Goal: Information Seeking & Learning: Check status

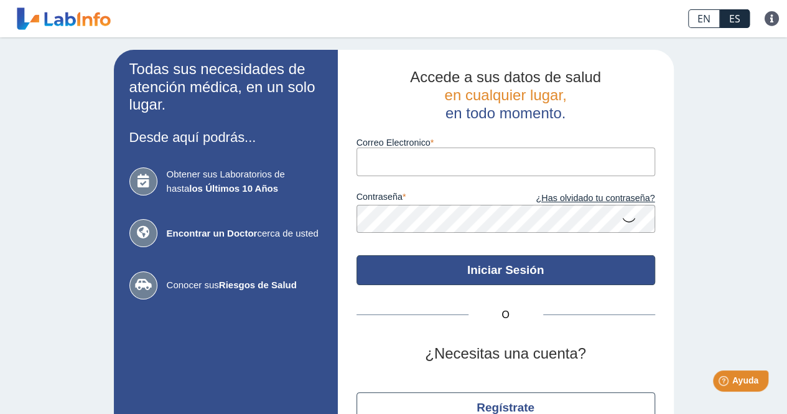
type input "[EMAIL_ADDRESS][DOMAIN_NAME]"
click at [467, 264] on button "Iniciar Sesión" at bounding box center [505, 270] width 299 height 30
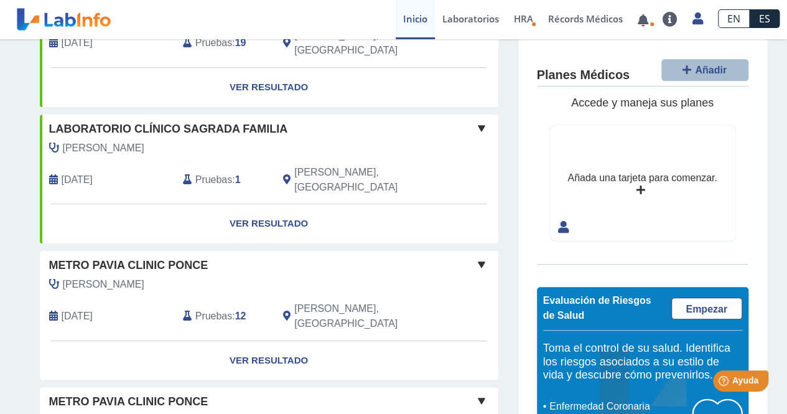
scroll to position [306, 0]
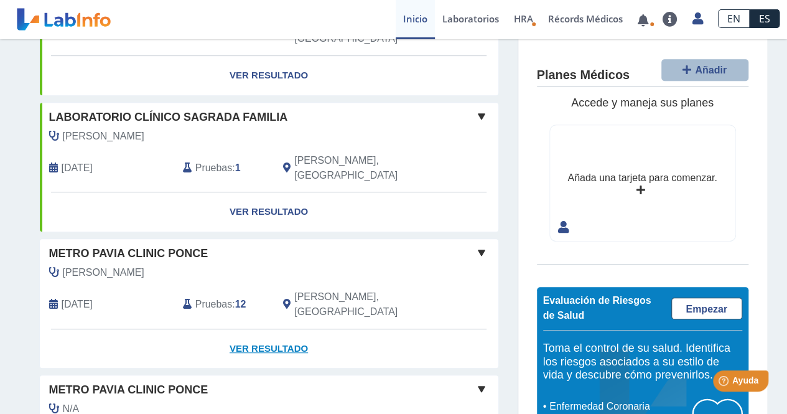
click at [289, 329] on link "Ver Resultado" at bounding box center [269, 348] width 459 height 39
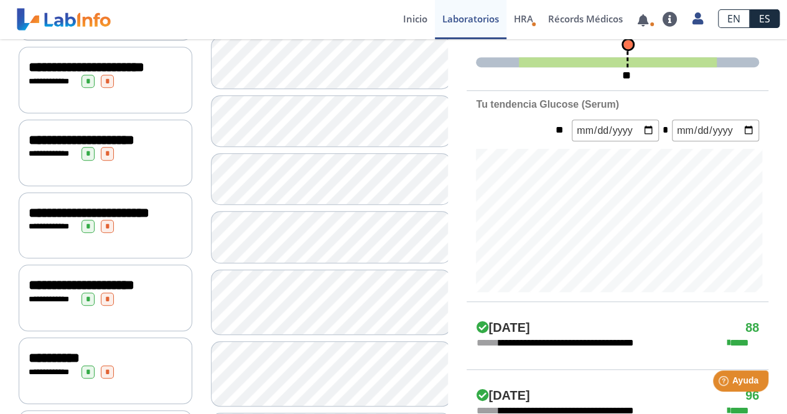
scroll to position [358, 0]
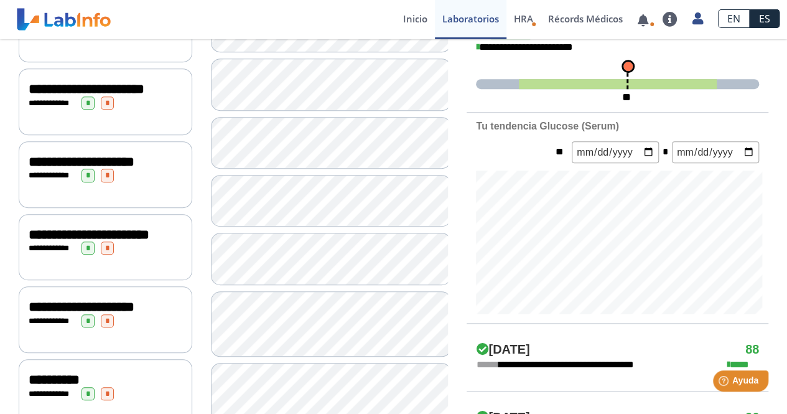
click at [96, 241] on span "**********" at bounding box center [89, 235] width 121 height 14
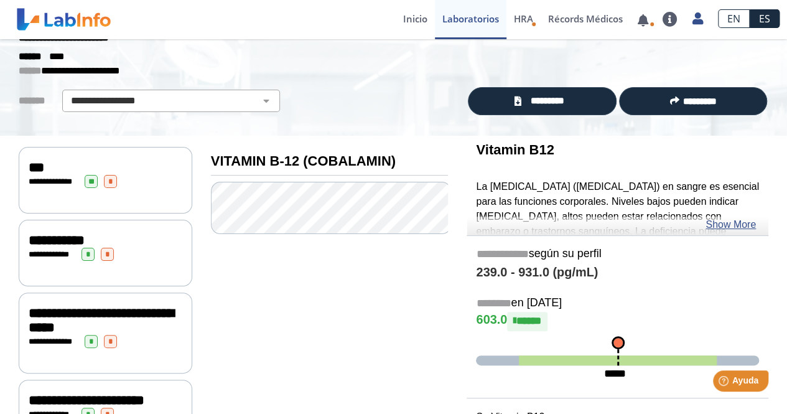
scroll to position [44, 0]
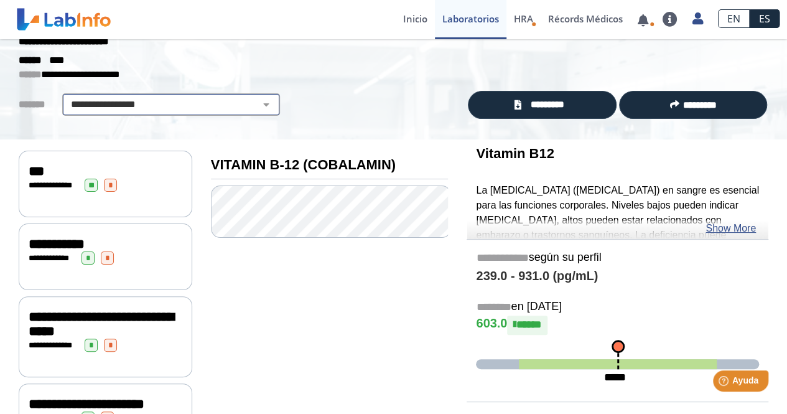
click at [257, 103] on select "**********" at bounding box center [171, 104] width 210 height 15
click at [66, 97] on select "**********" at bounding box center [171, 104] width 210 height 15
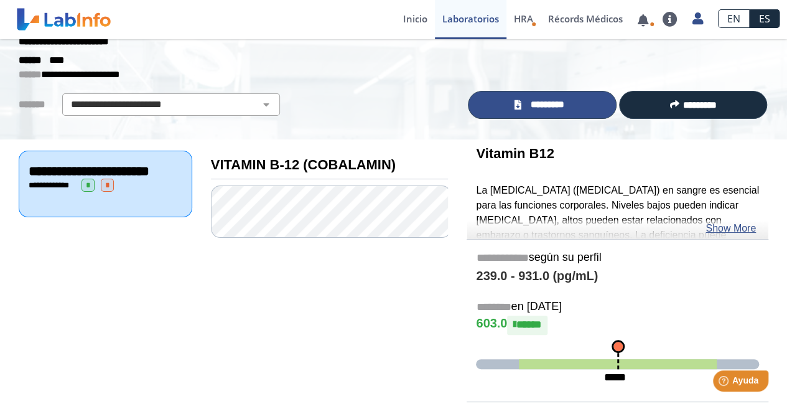
click at [545, 106] on span "*********" at bounding box center [546, 105] width 45 height 14
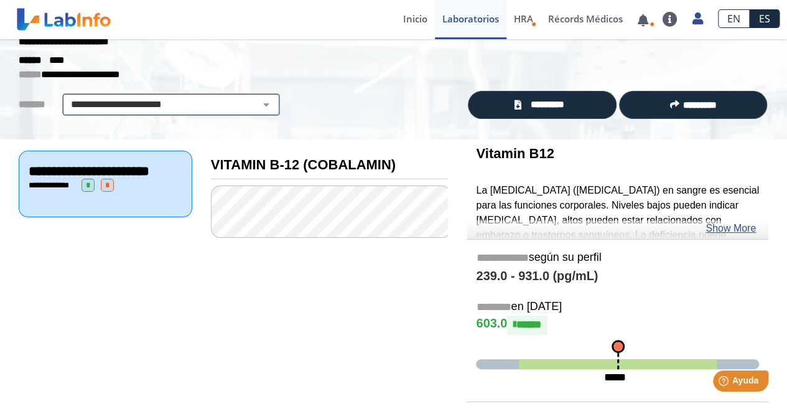
click at [158, 105] on select "**********" at bounding box center [171, 104] width 210 height 15
click at [66, 97] on select "**********" at bounding box center [171, 104] width 210 height 15
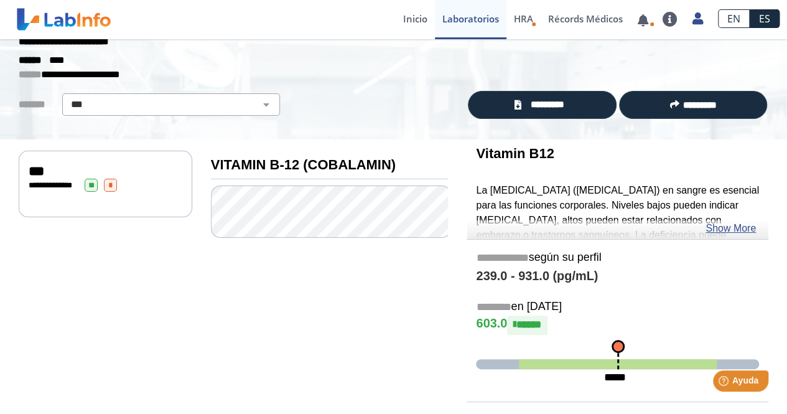
click at [90, 182] on span "**" at bounding box center [91, 185] width 13 height 13
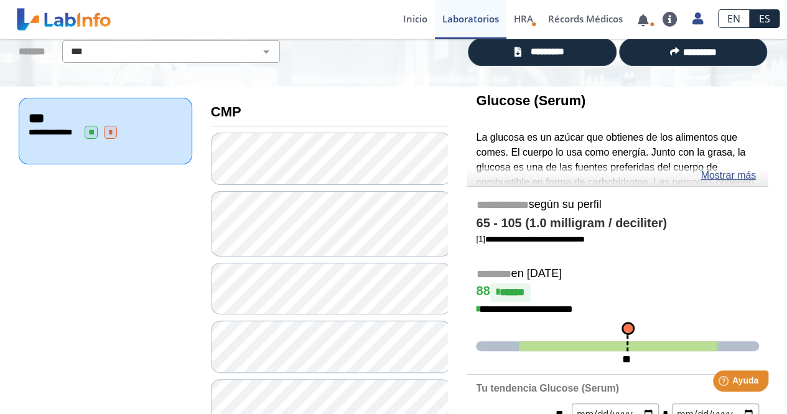
scroll to position [44, 0]
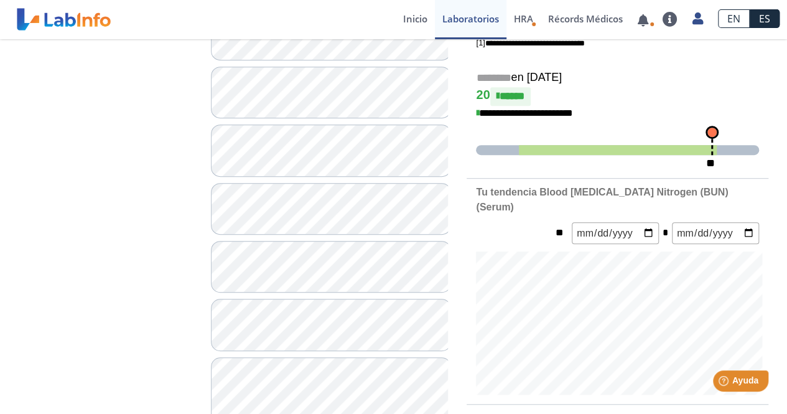
scroll to position [168, 0]
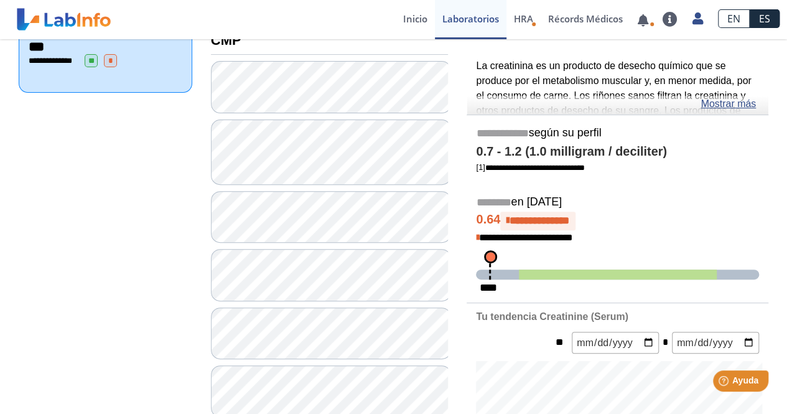
scroll to position [230, 0]
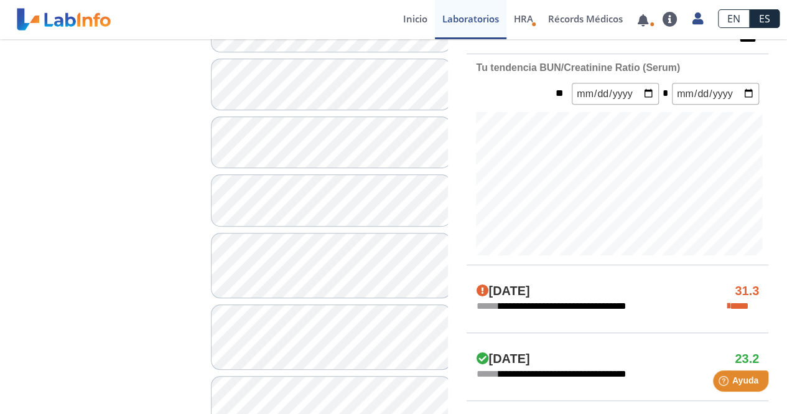
scroll to position [292, 0]
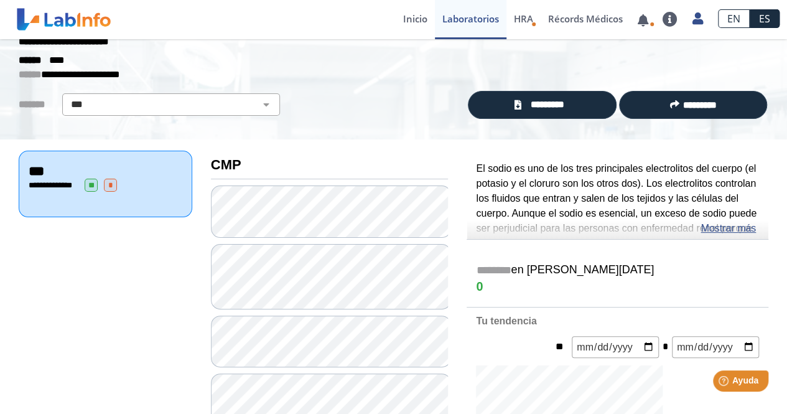
scroll to position [230, 0]
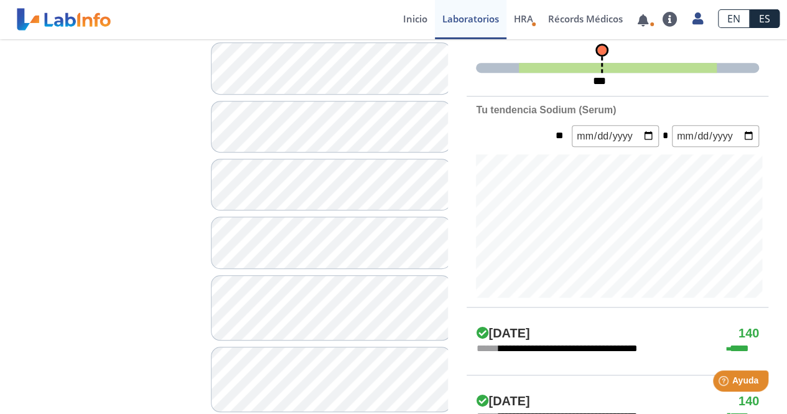
scroll to position [355, 0]
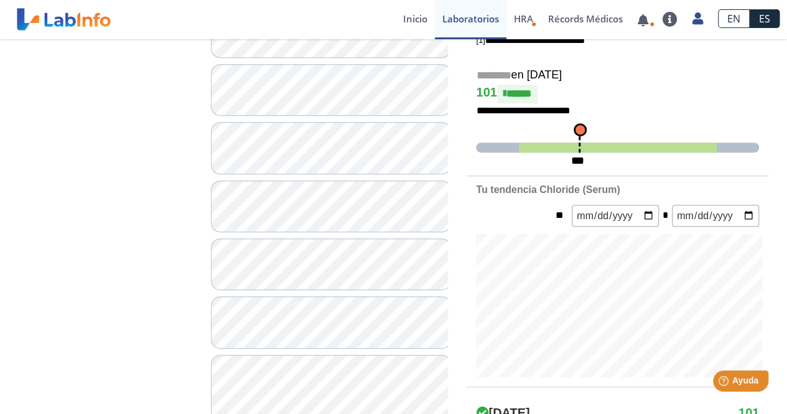
scroll to position [355, 0]
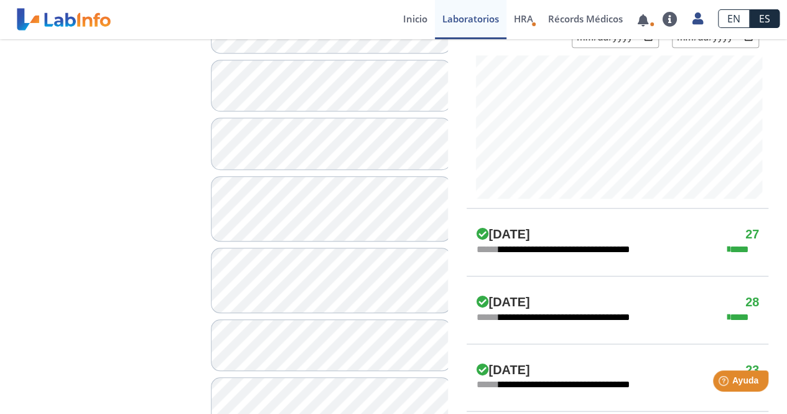
scroll to position [479, 0]
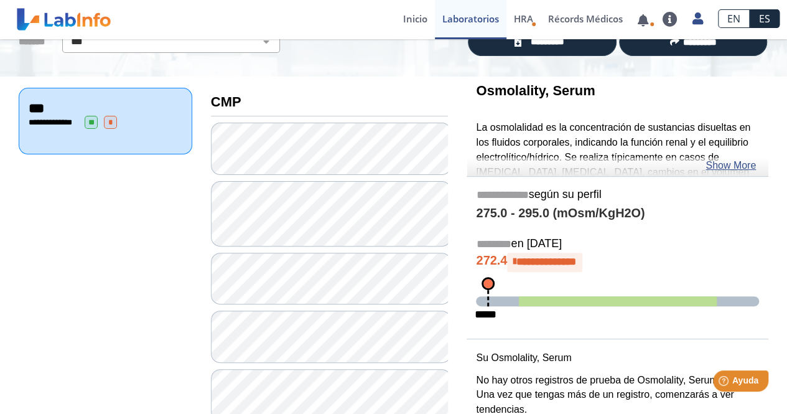
scroll to position [106, 0]
click at [729, 162] on link "Show More" at bounding box center [730, 166] width 50 height 15
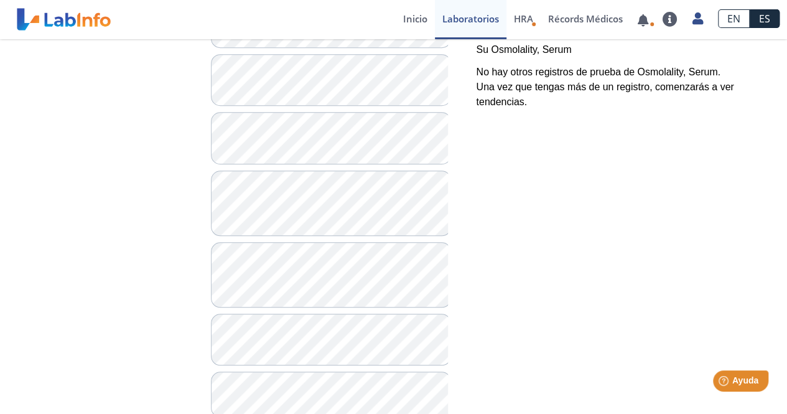
scroll to position [603, 0]
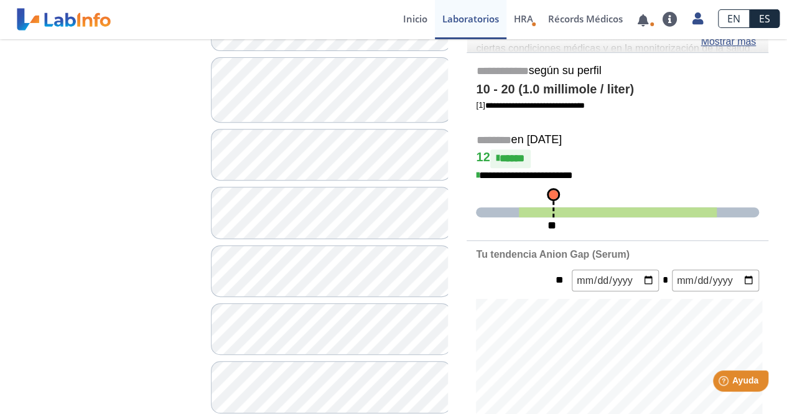
scroll to position [106, 0]
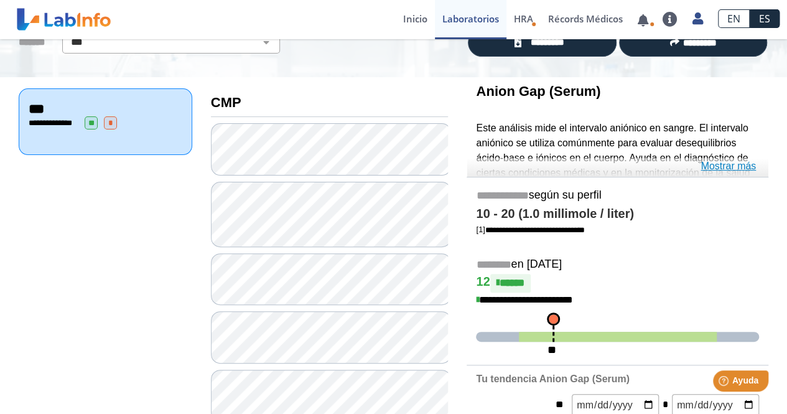
click at [723, 165] on link "Mostrar más" at bounding box center [728, 166] width 55 height 15
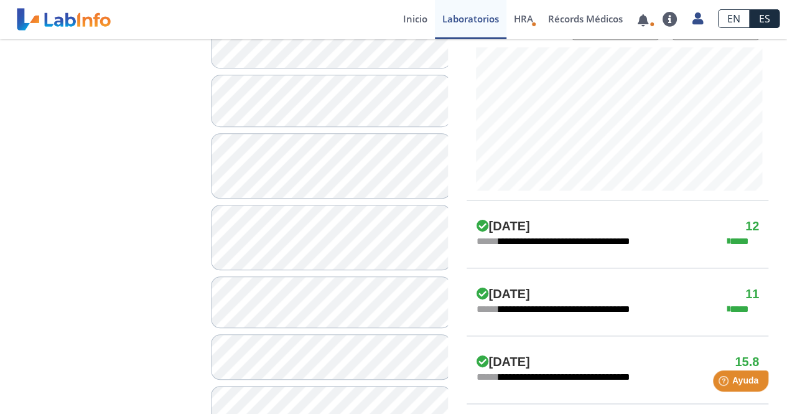
scroll to position [541, 0]
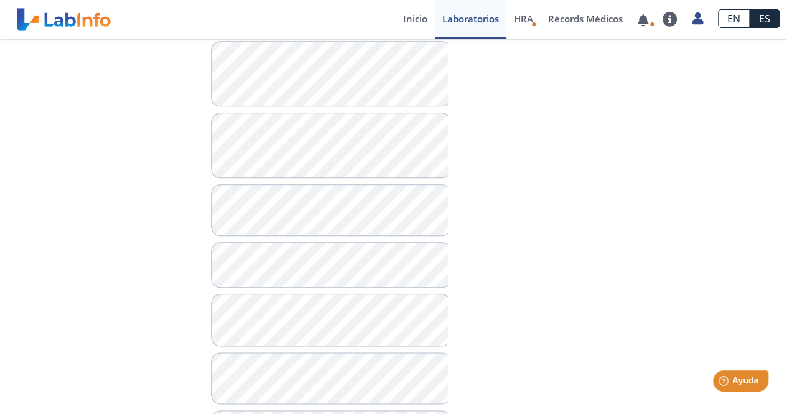
scroll to position [684, 0]
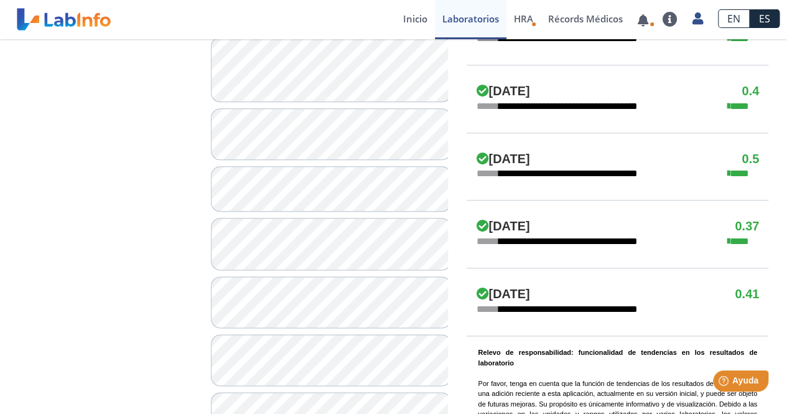
scroll to position [809, 0]
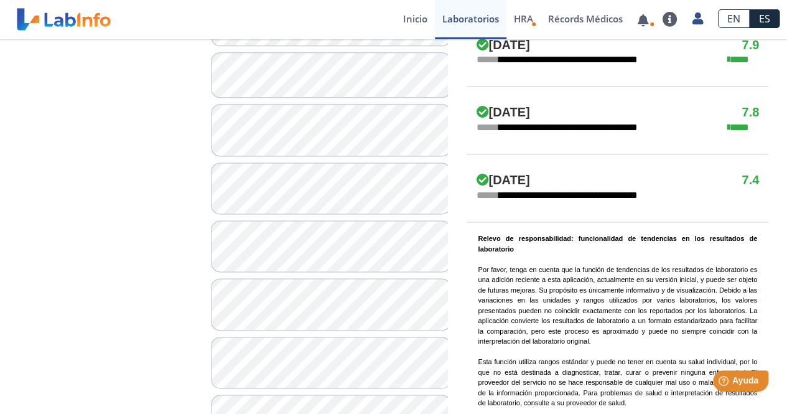
scroll to position [871, 0]
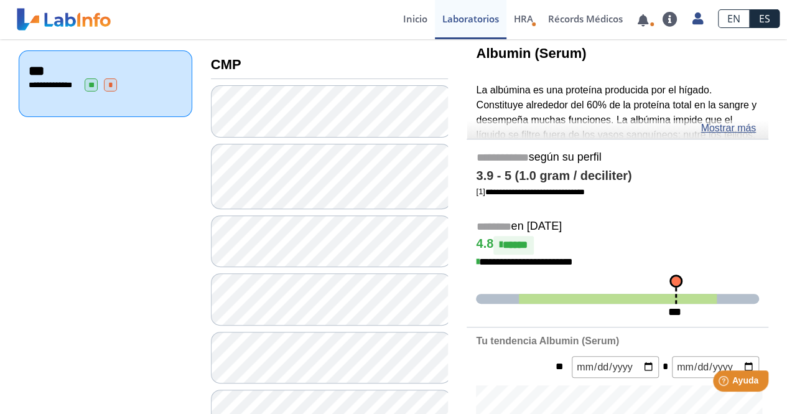
scroll to position [124, 0]
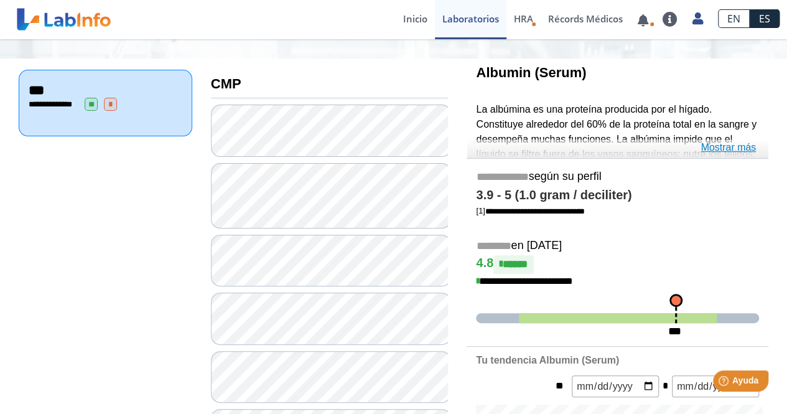
click at [728, 146] on link "Mostrar más" at bounding box center [728, 147] width 55 height 15
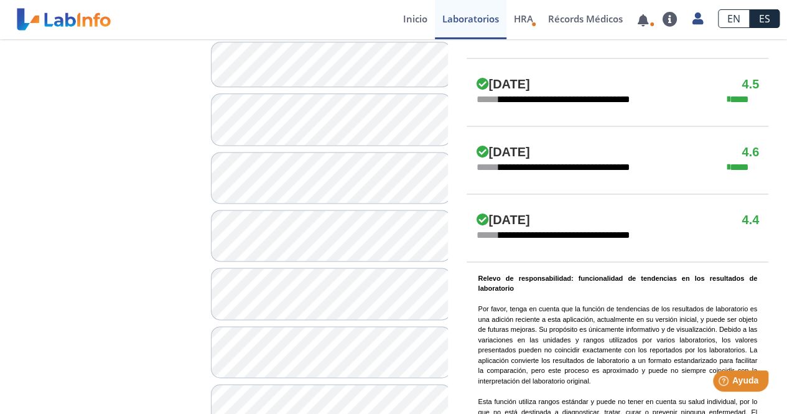
scroll to position [871, 0]
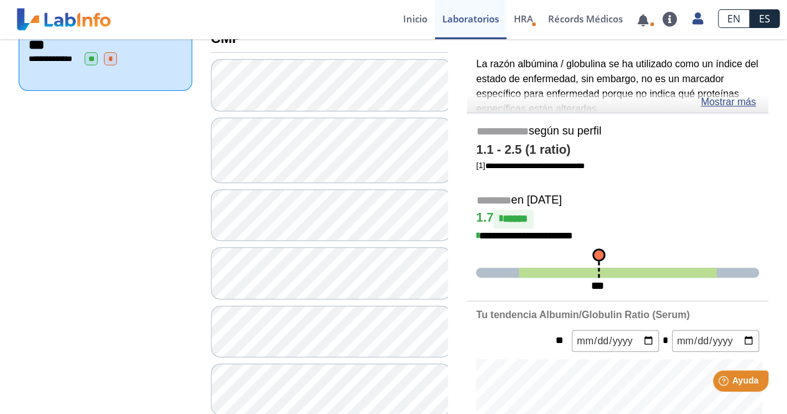
scroll to position [124, 0]
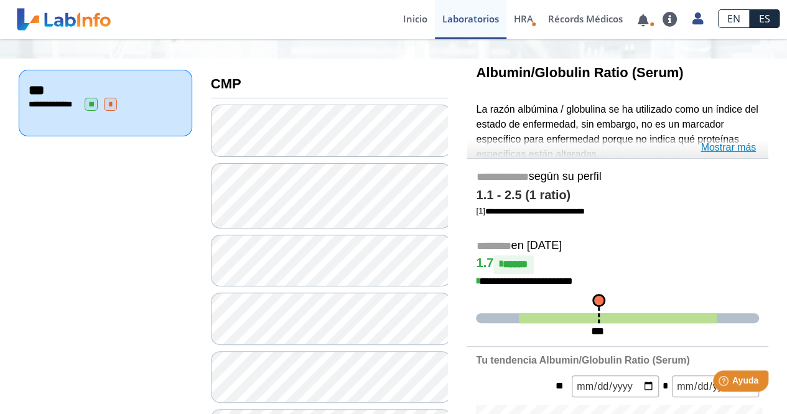
click at [719, 147] on link "Mostrar más" at bounding box center [728, 147] width 55 height 15
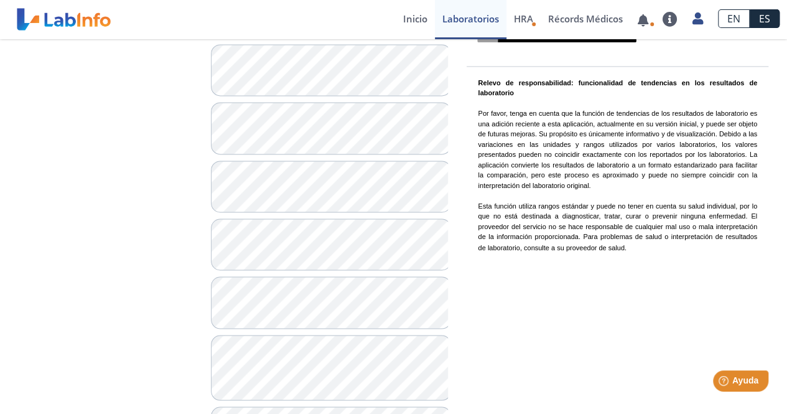
scroll to position [995, 0]
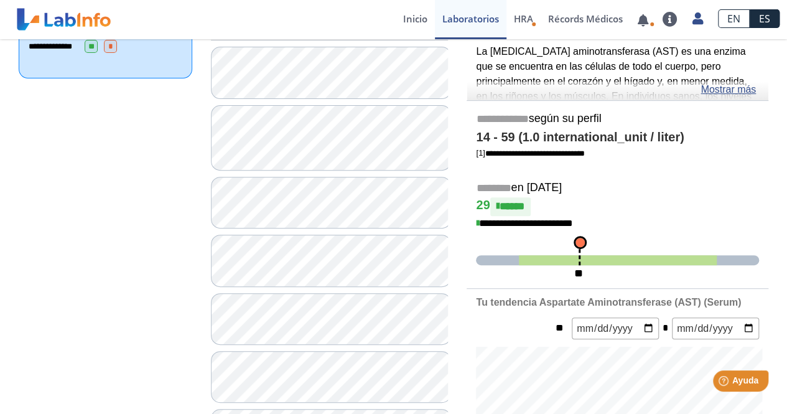
scroll to position [124, 0]
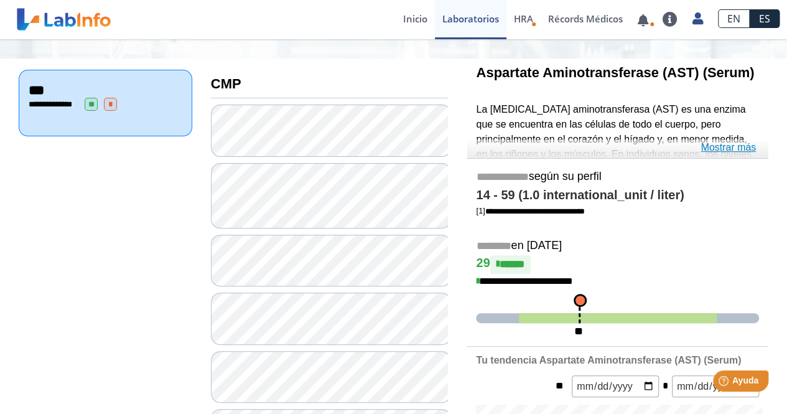
click at [719, 143] on link "Mostrar más" at bounding box center [728, 147] width 55 height 15
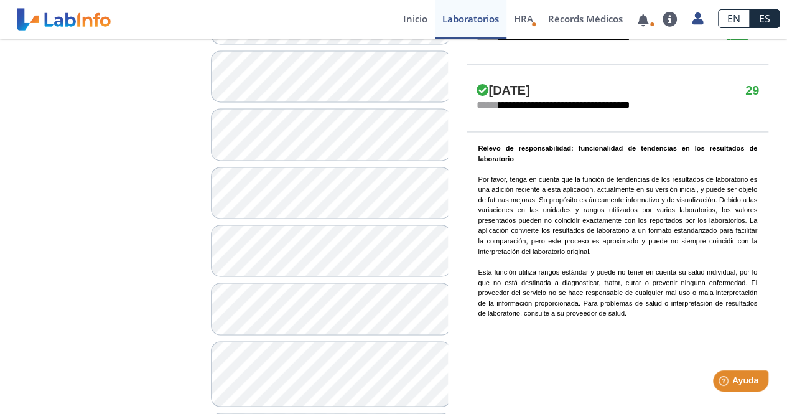
scroll to position [995, 0]
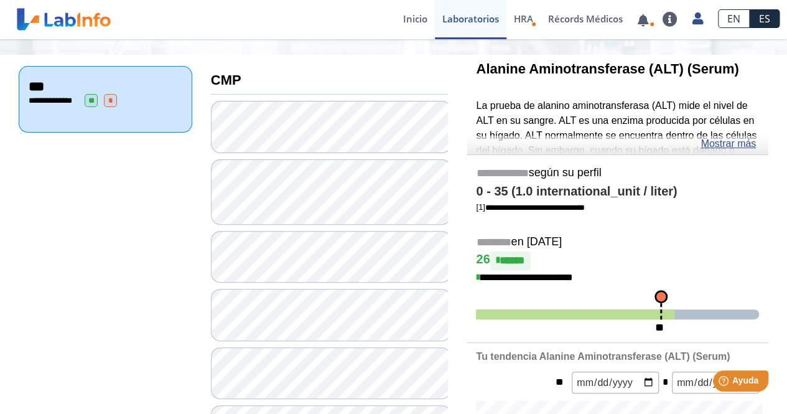
scroll to position [124, 0]
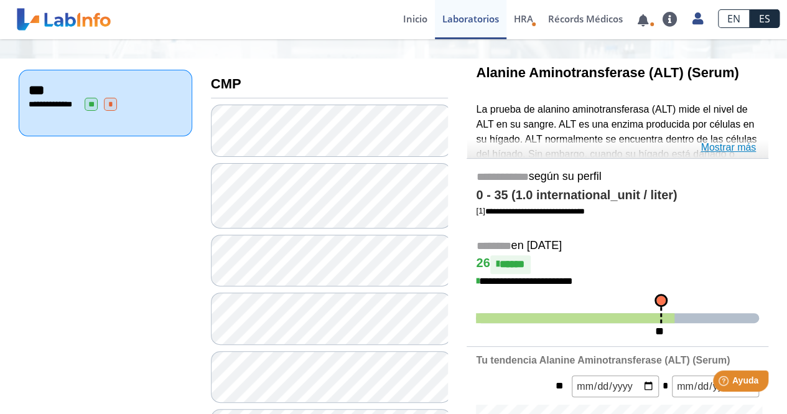
click at [724, 142] on link "Mostrar más" at bounding box center [728, 147] width 55 height 15
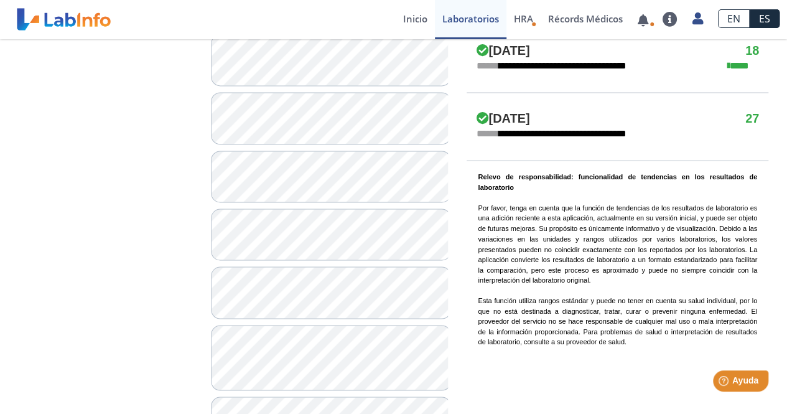
scroll to position [1043, 0]
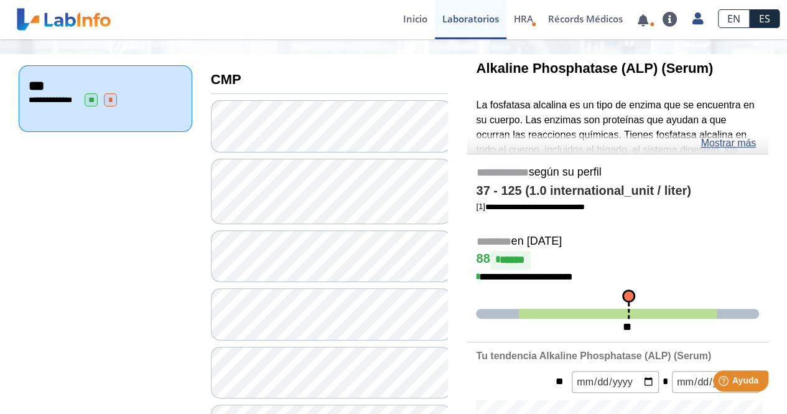
scroll to position [109, 0]
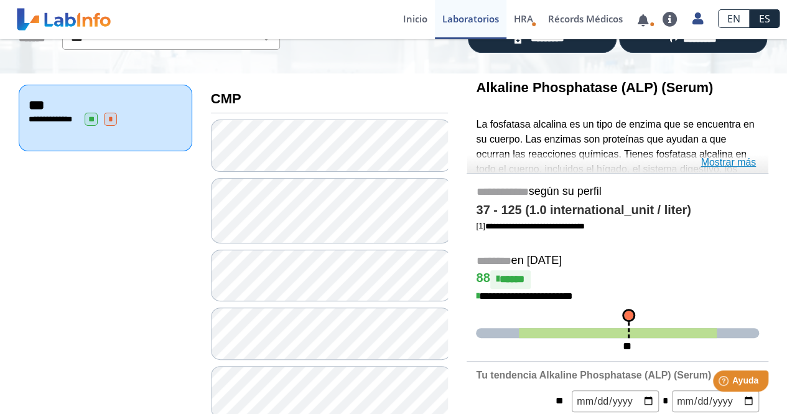
click at [720, 161] on link "Mostrar más" at bounding box center [728, 162] width 55 height 15
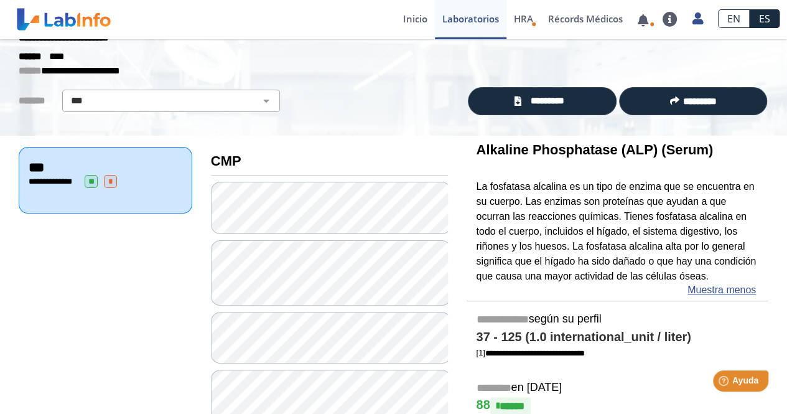
scroll to position [0, 0]
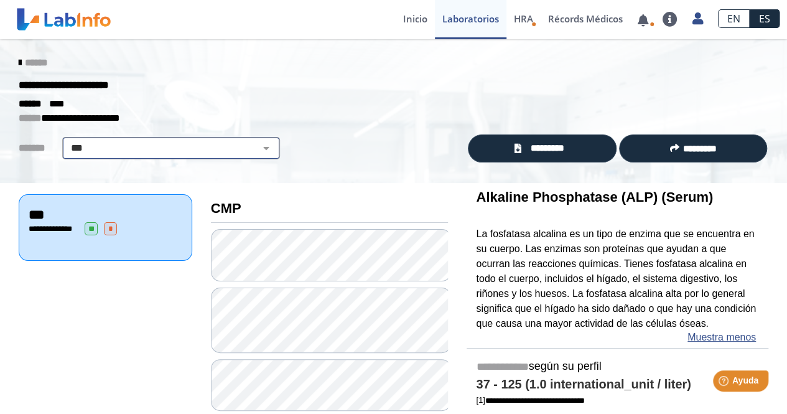
click at [192, 149] on select "**********" at bounding box center [171, 148] width 210 height 15
select select "**********"
click at [66, 141] on select "**********" at bounding box center [171, 148] width 210 height 15
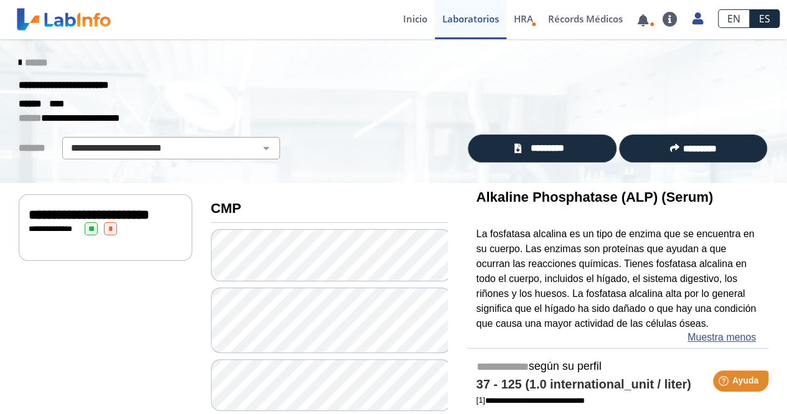
click at [144, 214] on div "**********" at bounding box center [106, 214] width 154 height 15
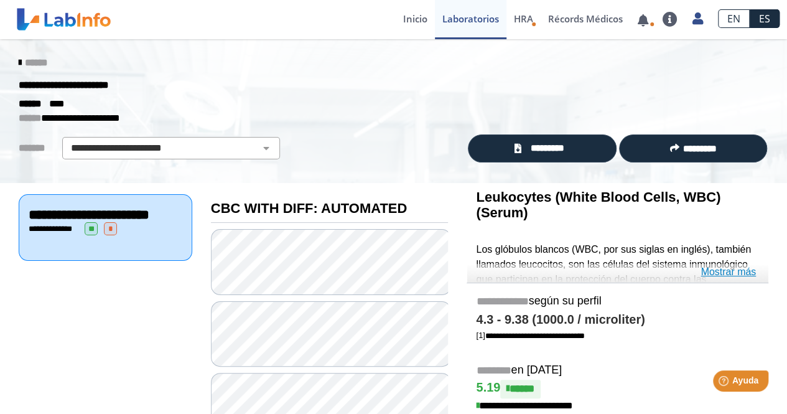
click at [740, 269] on link "Mostrar más" at bounding box center [728, 271] width 55 height 15
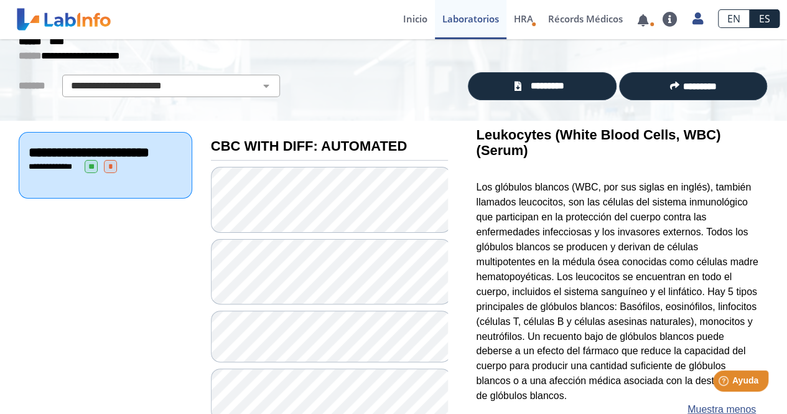
scroll to position [124, 0]
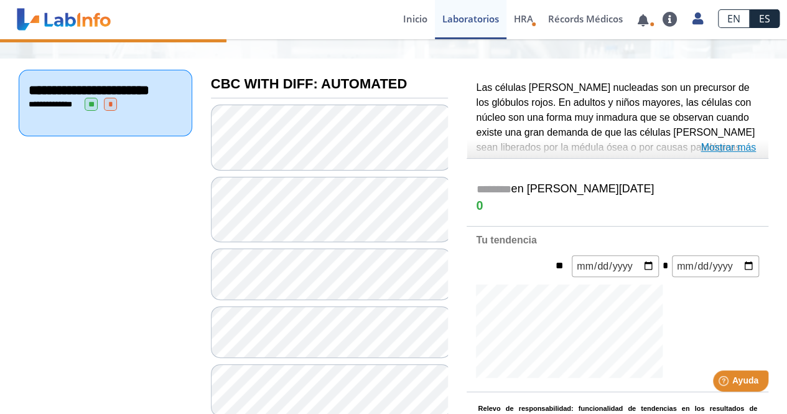
click at [734, 142] on link "Mostrar más" at bounding box center [728, 147] width 55 height 15
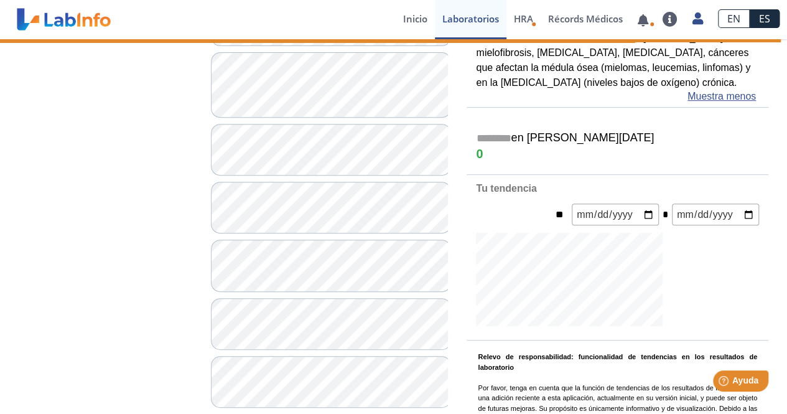
scroll to position [124, 0]
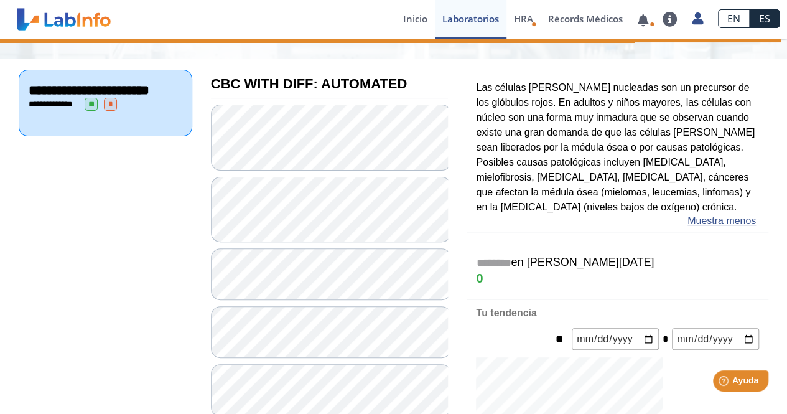
click at [500, 308] on b "Tu tendencia" at bounding box center [506, 312] width 60 height 11
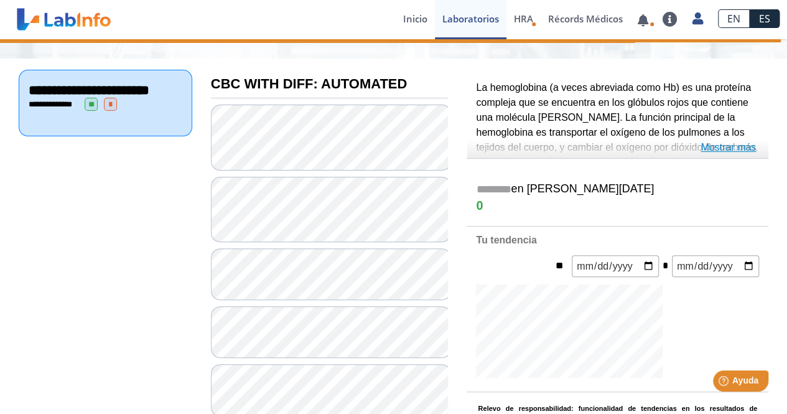
click at [721, 146] on link "Mostrar más" at bounding box center [728, 147] width 55 height 15
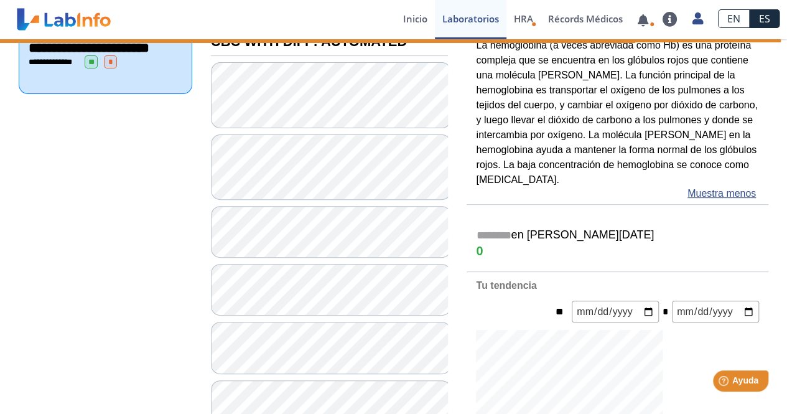
scroll to position [187, 0]
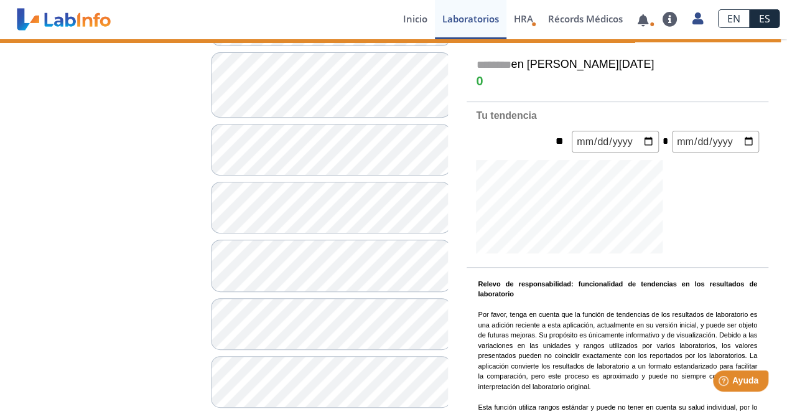
scroll to position [311, 0]
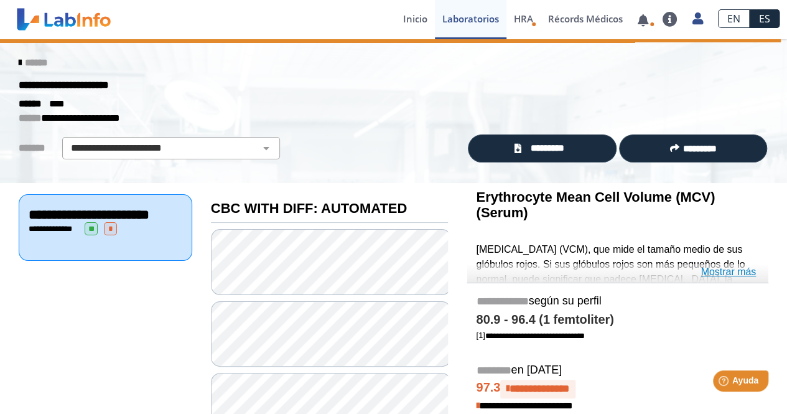
click at [723, 271] on link "Mostrar más" at bounding box center [728, 271] width 55 height 15
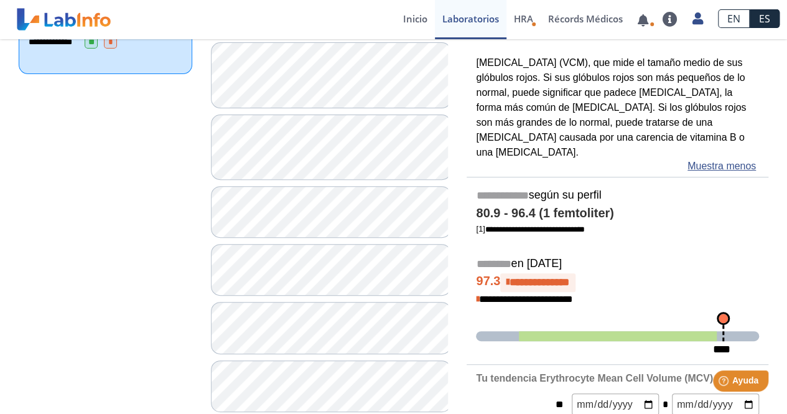
scroll to position [311, 0]
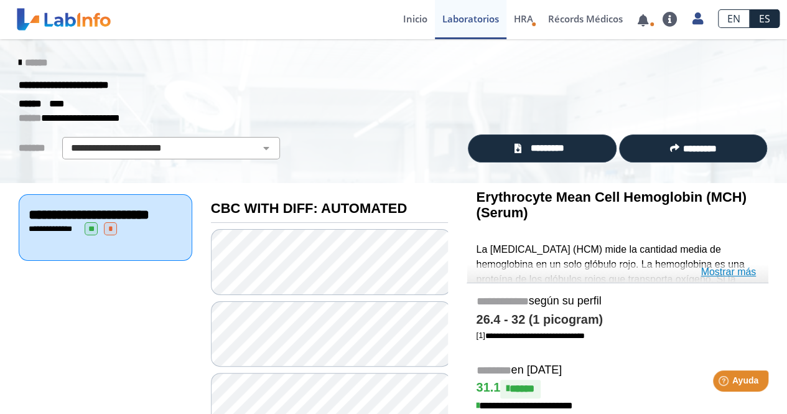
click at [724, 269] on link "Mostrar más" at bounding box center [728, 271] width 55 height 15
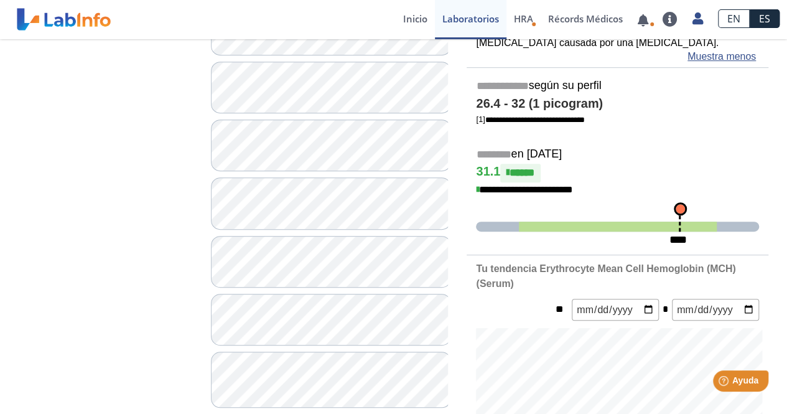
scroll to position [373, 0]
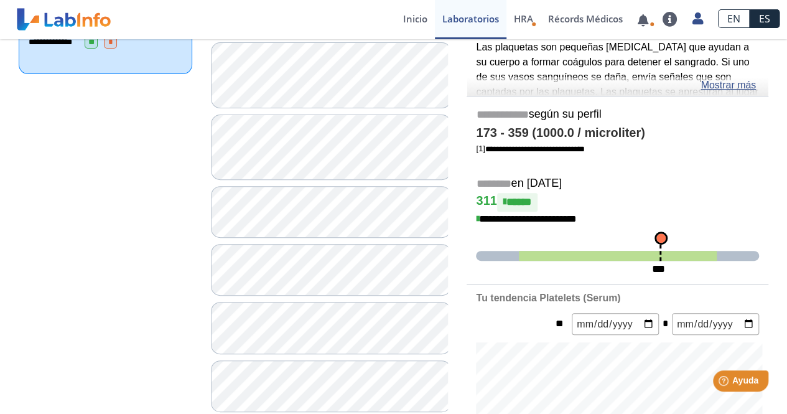
scroll to position [124, 0]
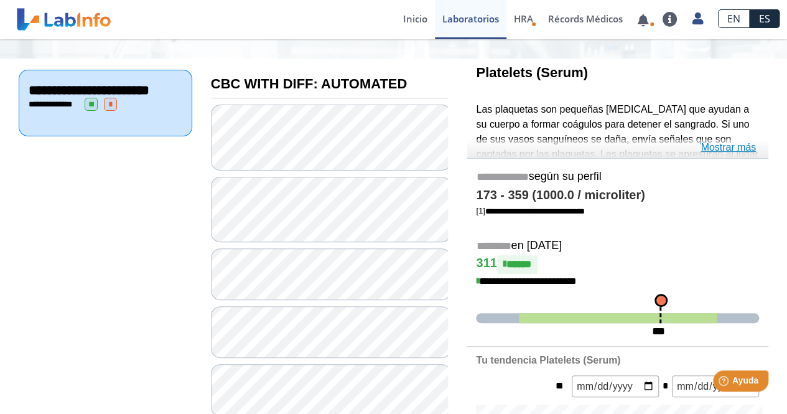
click at [718, 149] on link "Mostrar más" at bounding box center [728, 147] width 55 height 15
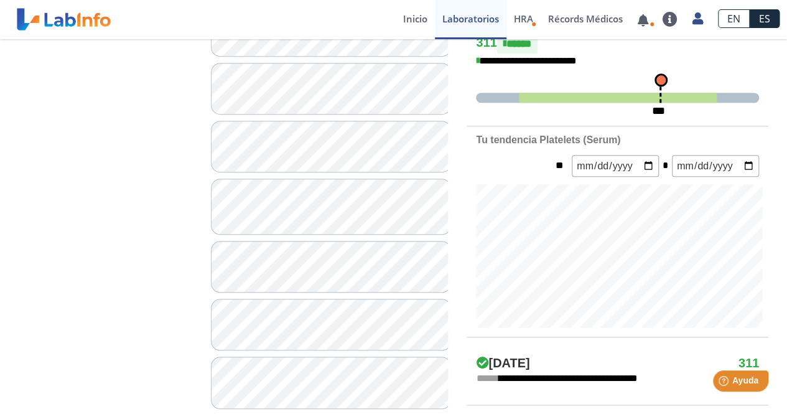
scroll to position [498, 0]
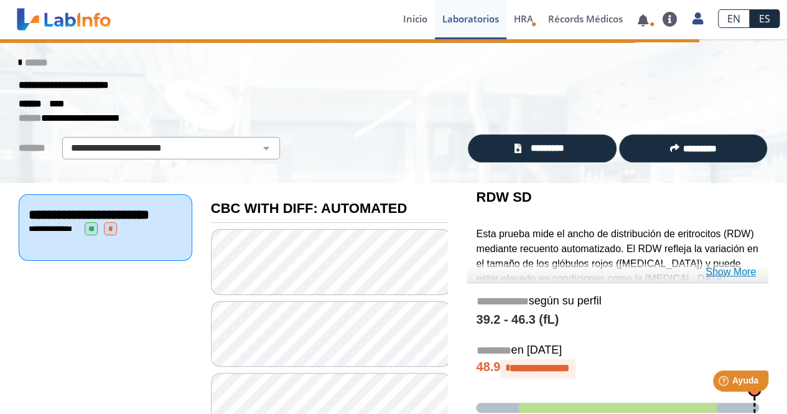
click at [728, 271] on link "Show More" at bounding box center [730, 271] width 50 height 15
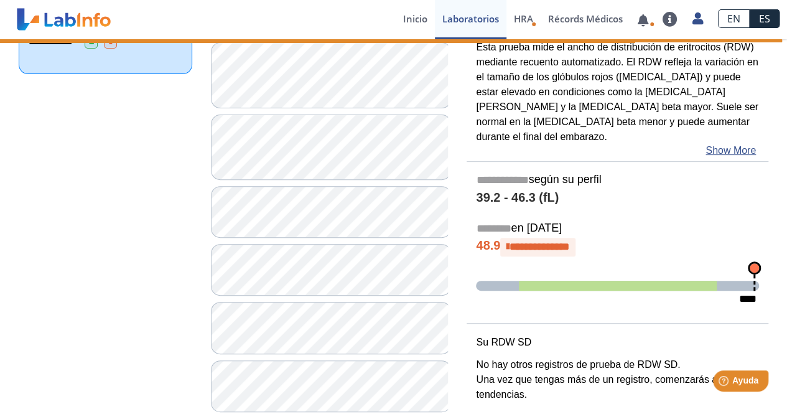
scroll to position [62, 0]
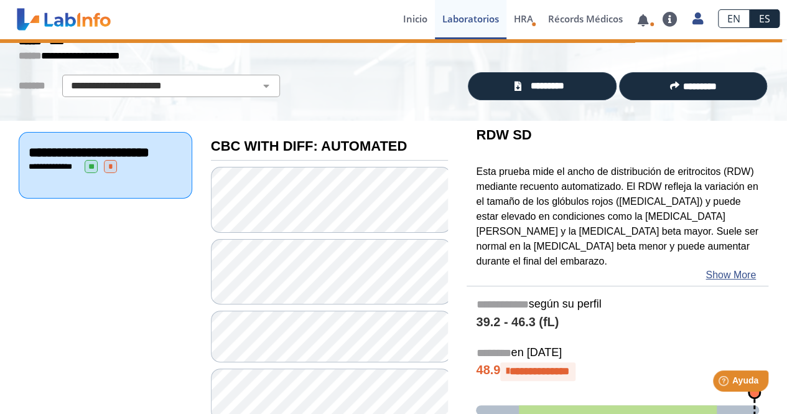
drag, startPoint x: 490, startPoint y: 230, endPoint x: 557, endPoint y: 230, distance: 66.6
click at [557, 230] on p "Esta prueba mide el ancho de distribución de eritrocitos (RDW) mediante recuent…" at bounding box center [617, 216] width 283 height 104
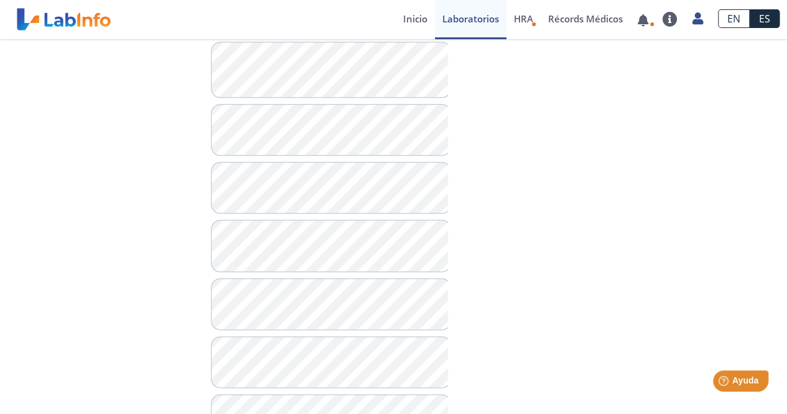
scroll to position [622, 0]
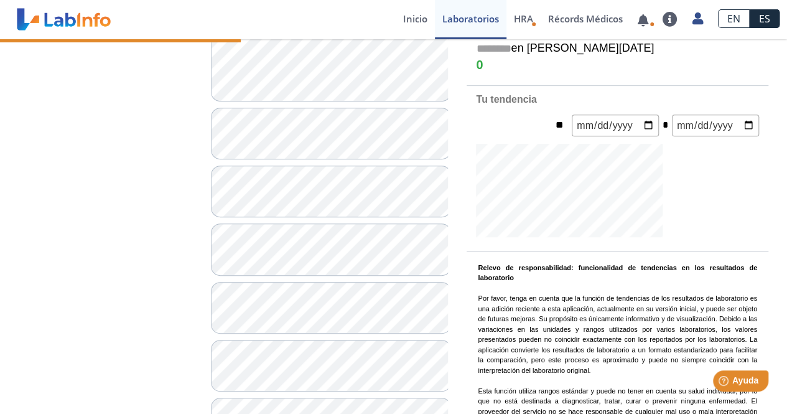
scroll to position [124, 0]
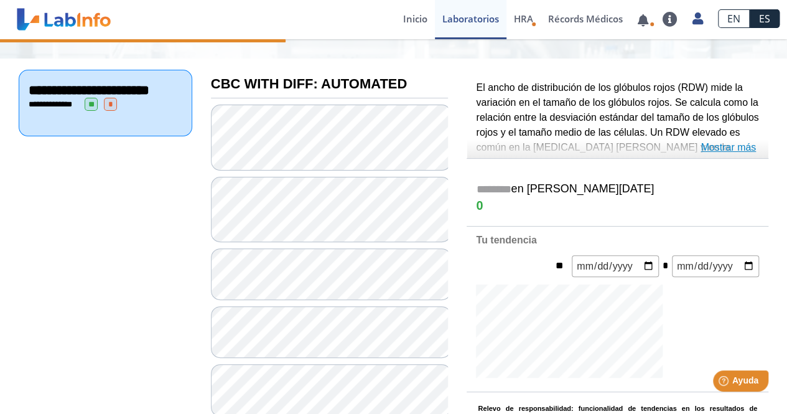
click at [730, 146] on link "Mostrar más" at bounding box center [728, 147] width 55 height 15
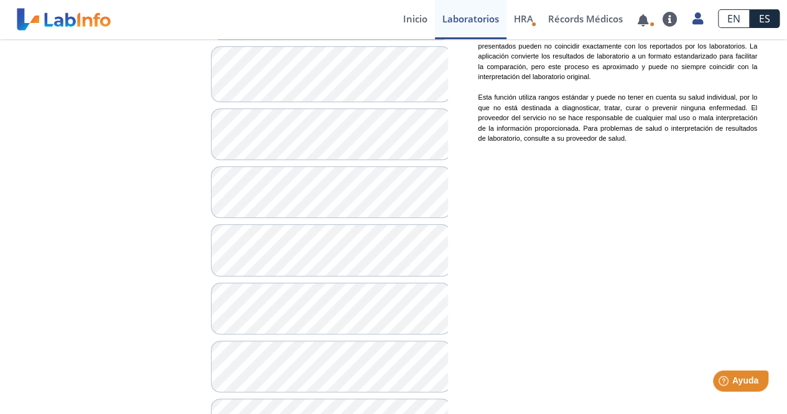
scroll to position [622, 0]
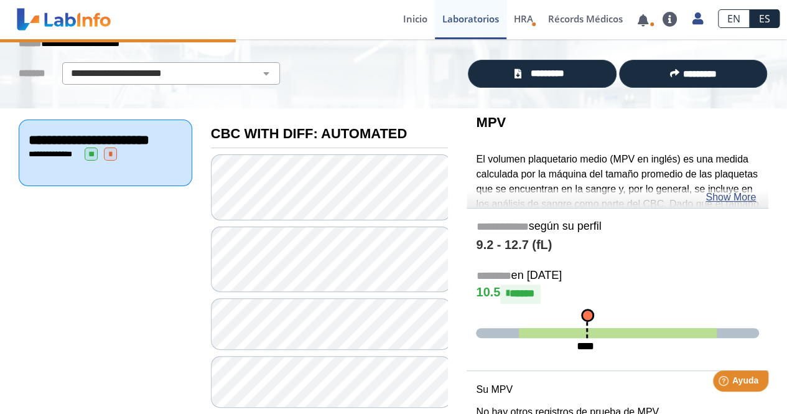
scroll to position [62, 0]
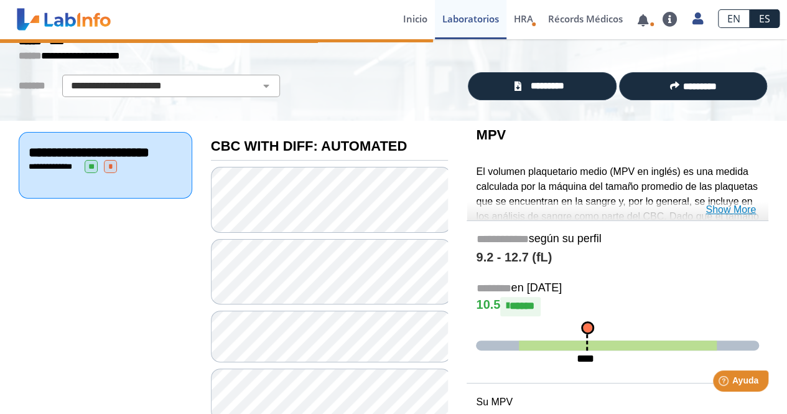
click at [719, 204] on link "Show More" at bounding box center [730, 209] width 50 height 15
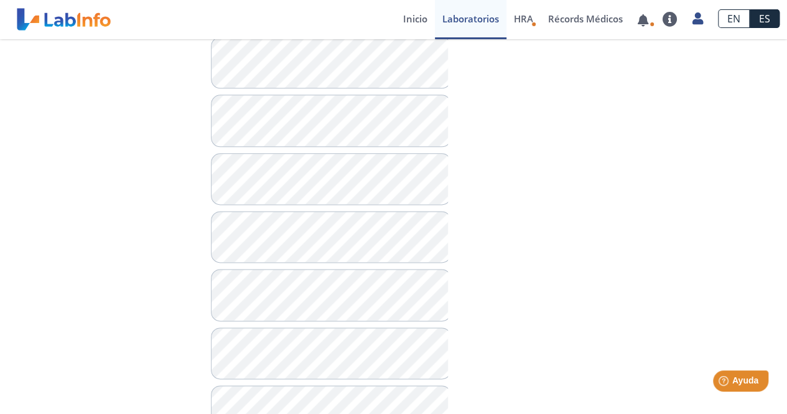
scroll to position [747, 0]
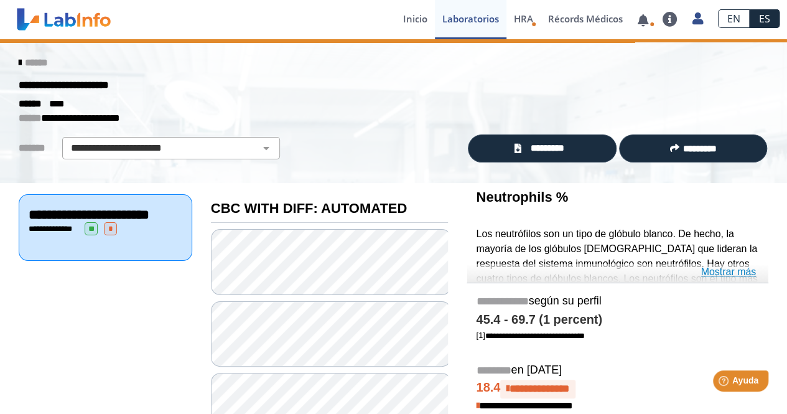
click at [717, 271] on link "Mostrar más" at bounding box center [728, 271] width 55 height 15
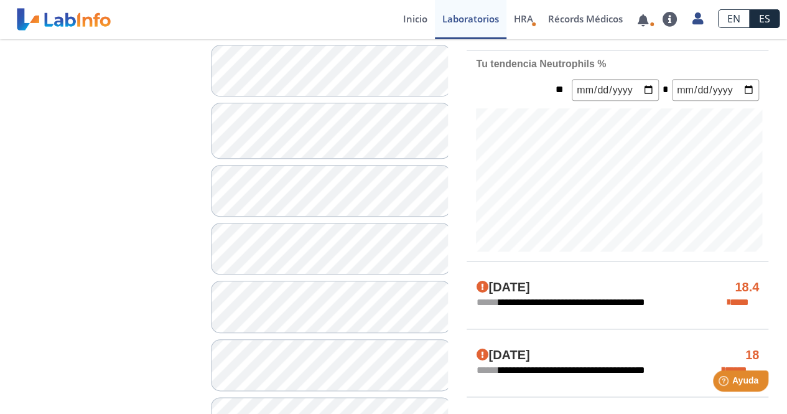
scroll to position [747, 0]
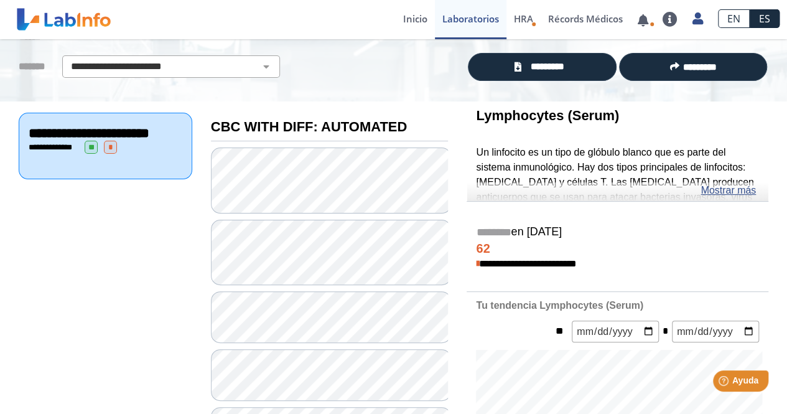
scroll to position [62, 0]
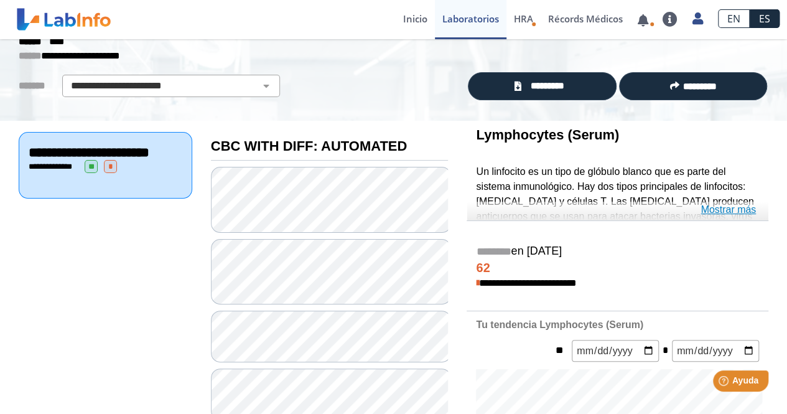
click at [719, 207] on link "Mostrar más" at bounding box center [728, 209] width 55 height 15
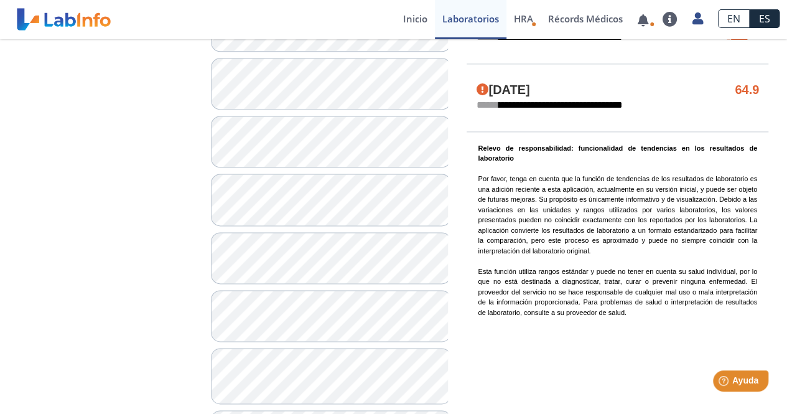
scroll to position [871, 0]
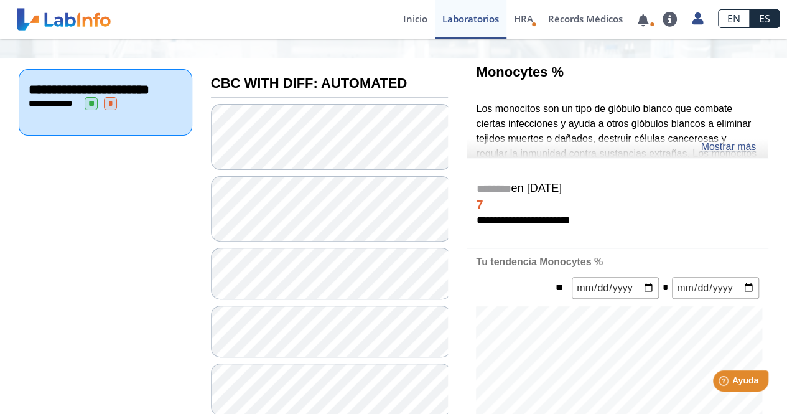
scroll to position [124, 0]
click at [714, 145] on link "Mostrar más" at bounding box center [728, 147] width 55 height 15
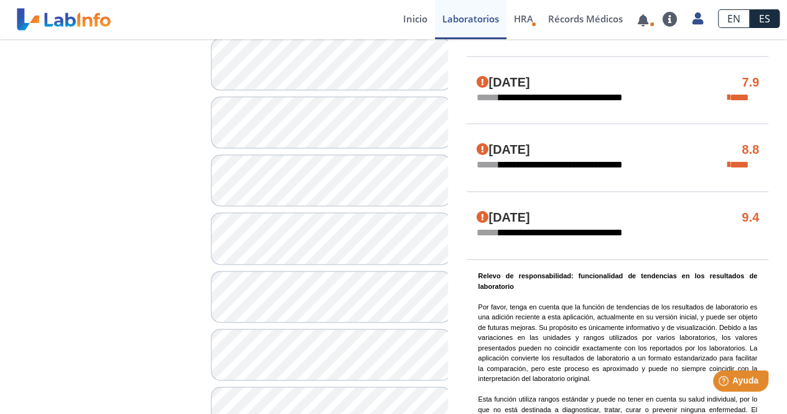
scroll to position [871, 0]
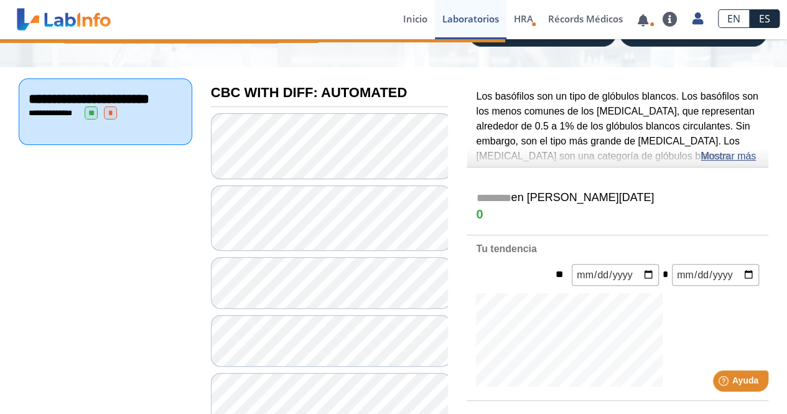
scroll to position [62, 0]
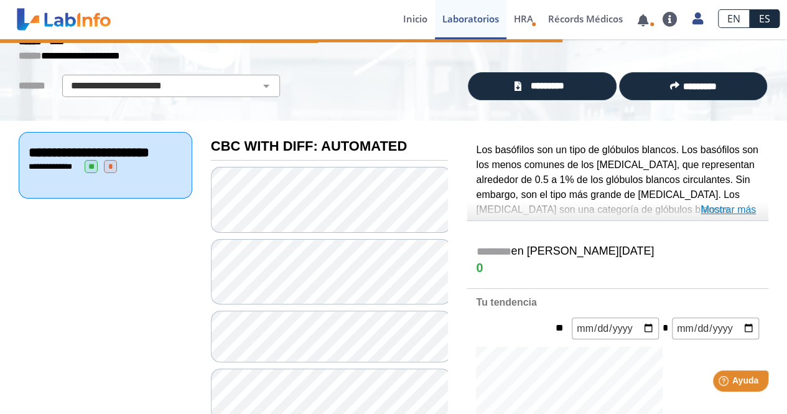
click at [725, 205] on link "Mostrar más" at bounding box center [728, 209] width 55 height 15
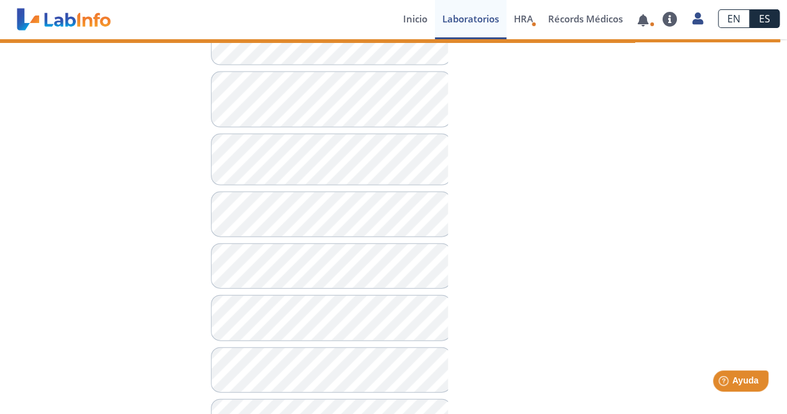
scroll to position [1486, 0]
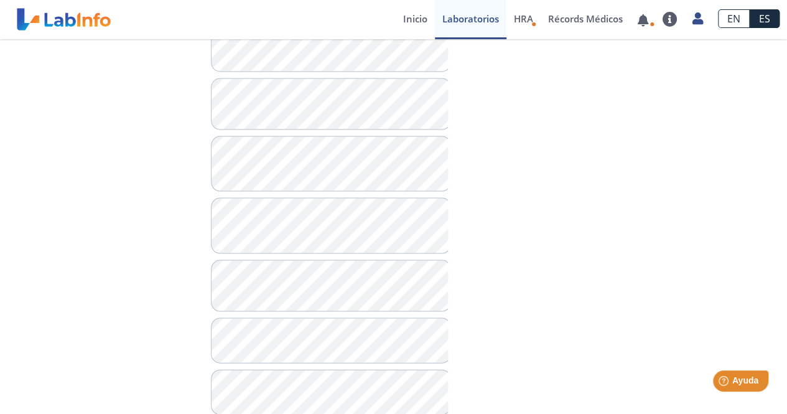
scroll to position [1120, 0]
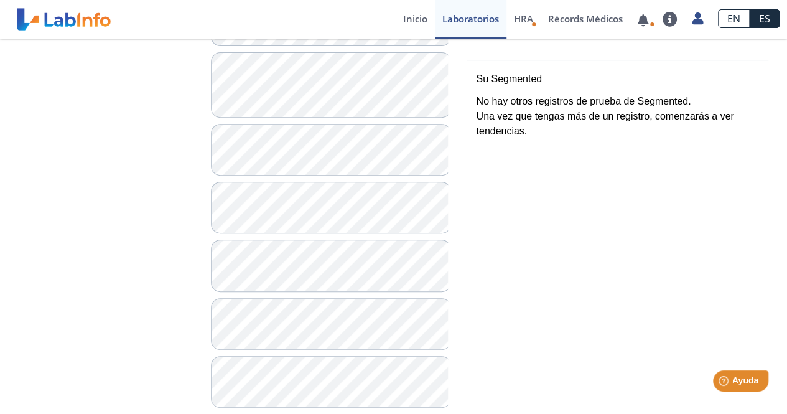
scroll to position [311, 0]
